Goal: Information Seeking & Learning: Learn about a topic

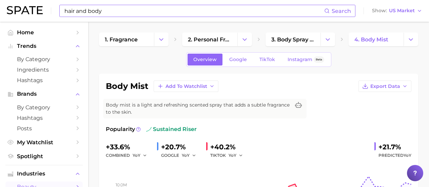
scroll to position [34, 0]
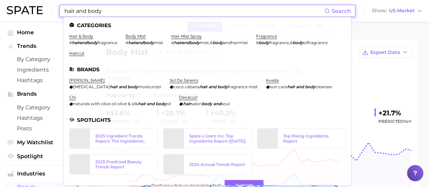
click at [114, 13] on input "hair and body" at bounding box center [194, 11] width 261 height 12
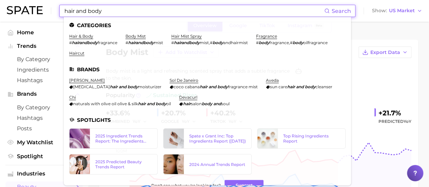
click at [114, 13] on input "hair and body" at bounding box center [194, 11] width 261 height 12
click at [114, 12] on input "hair and body" at bounding box center [194, 11] width 261 height 12
click at [114, 11] on input "hair and body" at bounding box center [194, 11] width 261 height 12
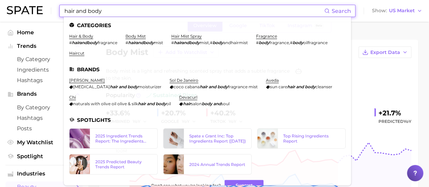
click at [114, 11] on input "hair and body" at bounding box center [194, 11] width 261 height 12
click at [114, 10] on input "hair and body" at bounding box center [194, 11] width 261 height 12
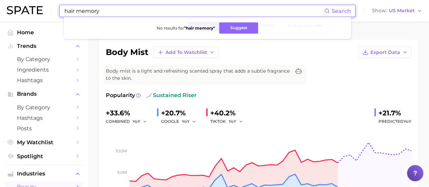
click at [115, 8] on input "hair memory" at bounding box center [194, 11] width 261 height 12
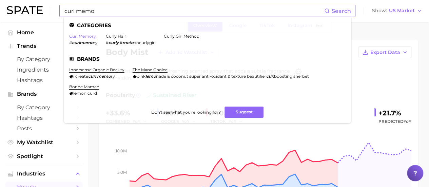
click at [87, 37] on link "curl memory" at bounding box center [82, 36] width 27 height 5
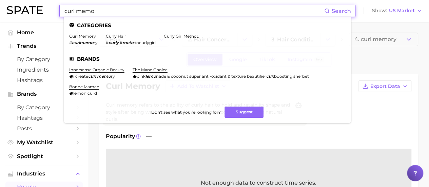
click at [108, 15] on input "curl memo" at bounding box center [194, 11] width 261 height 12
click at [103, 12] on input "curl memo" at bounding box center [194, 11] width 261 height 12
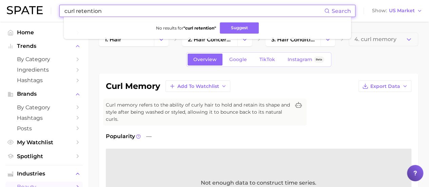
click at [101, 11] on input "curl retention" at bounding box center [194, 11] width 261 height 12
drag, startPoint x: 101, startPoint y: 11, endPoint x: 91, endPoint y: 8, distance: 10.0
click at [91, 8] on input "curl retention" at bounding box center [194, 11] width 261 height 12
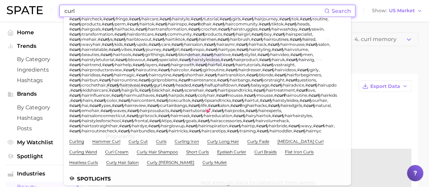
scroll to position [68, 0]
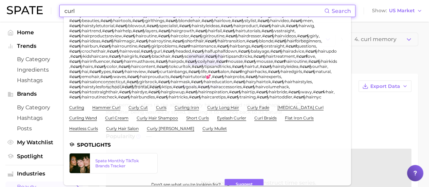
type input "curl"
